Goal: Task Accomplishment & Management: Manage account settings

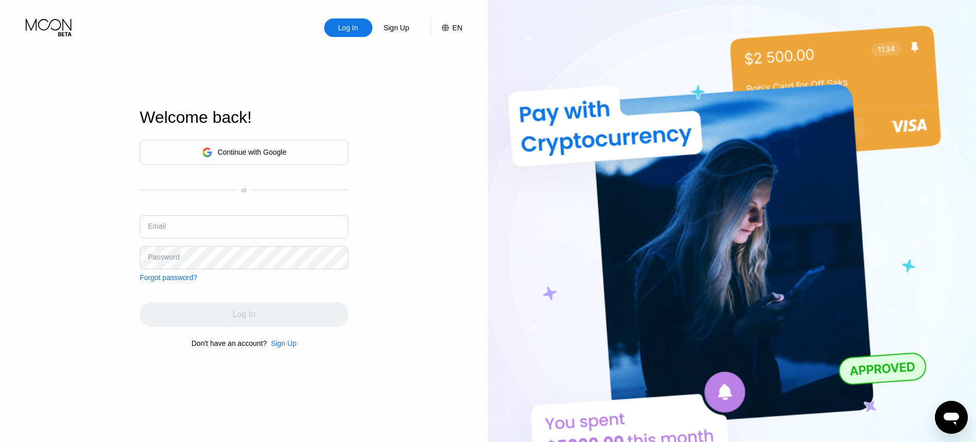
click at [290, 156] on div "Continue with Google" at bounding box center [244, 152] width 209 height 25
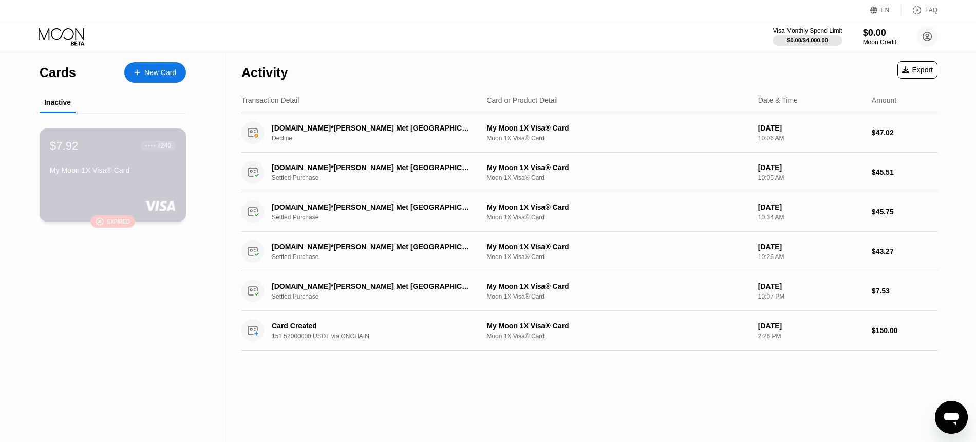
click at [112, 225] on div " Expired" at bounding box center [112, 221] width 45 height 12
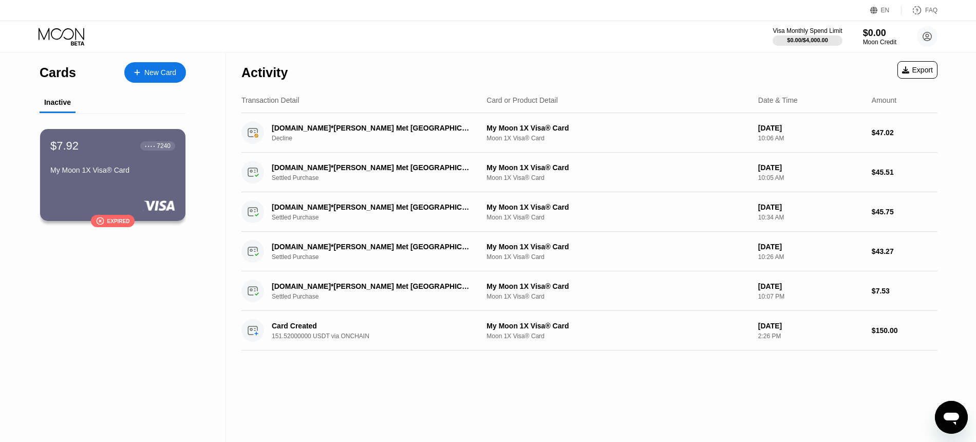
click at [156, 65] on div "New Card" at bounding box center [155, 72] width 62 height 21
